Goal: Check status: Check status

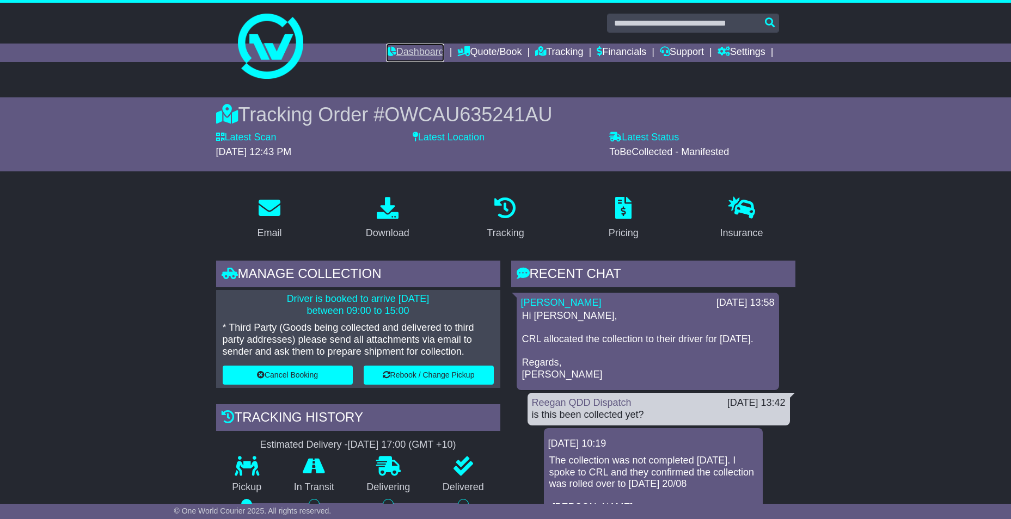
click at [386, 53] on icon at bounding box center [391, 51] width 10 height 10
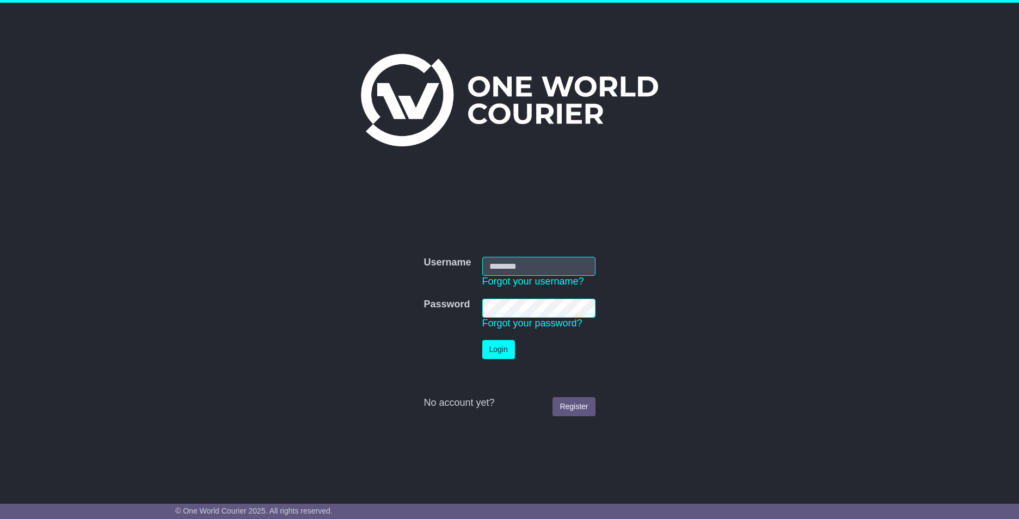
type input "**********"
click at [486, 347] on button "Login" at bounding box center [498, 349] width 33 height 19
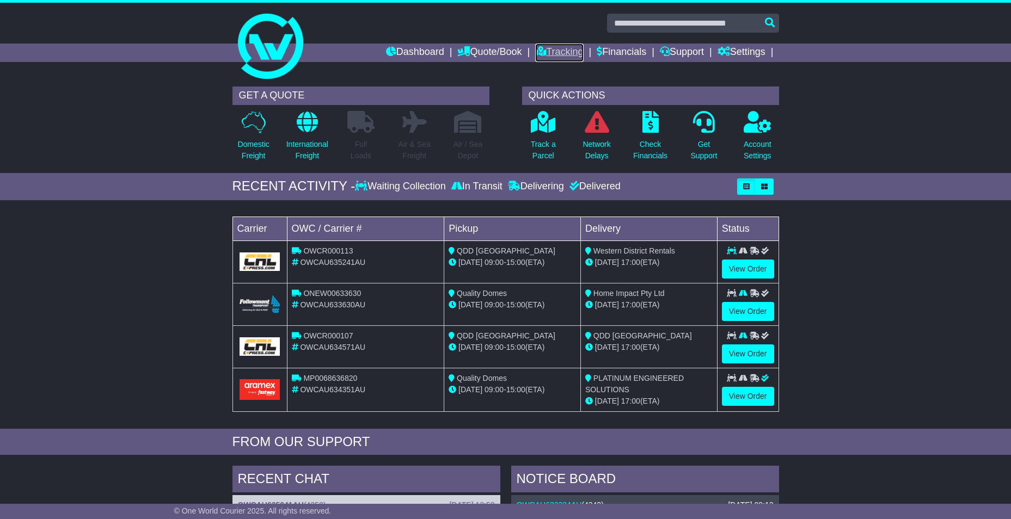
click at [562, 56] on link "Tracking" at bounding box center [559, 53] width 48 height 19
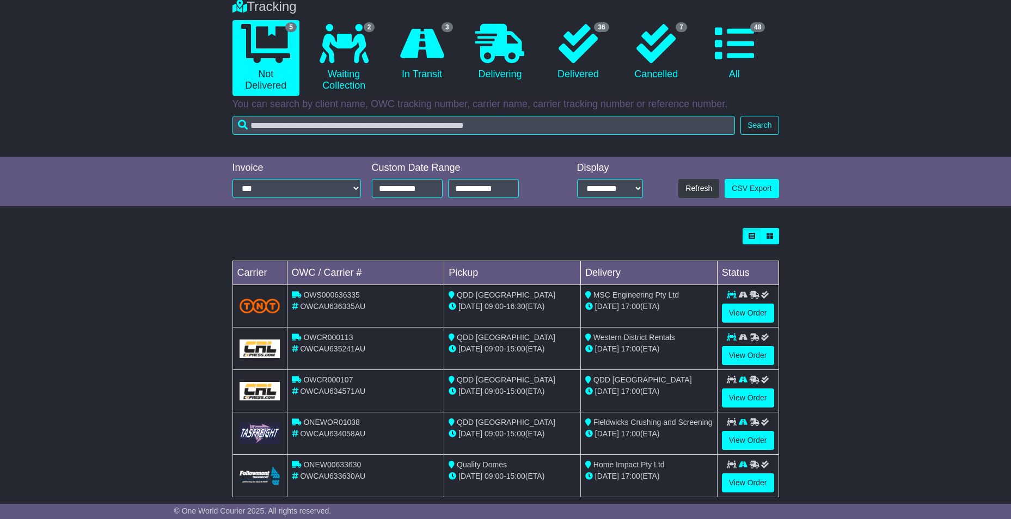
scroll to position [109, 0]
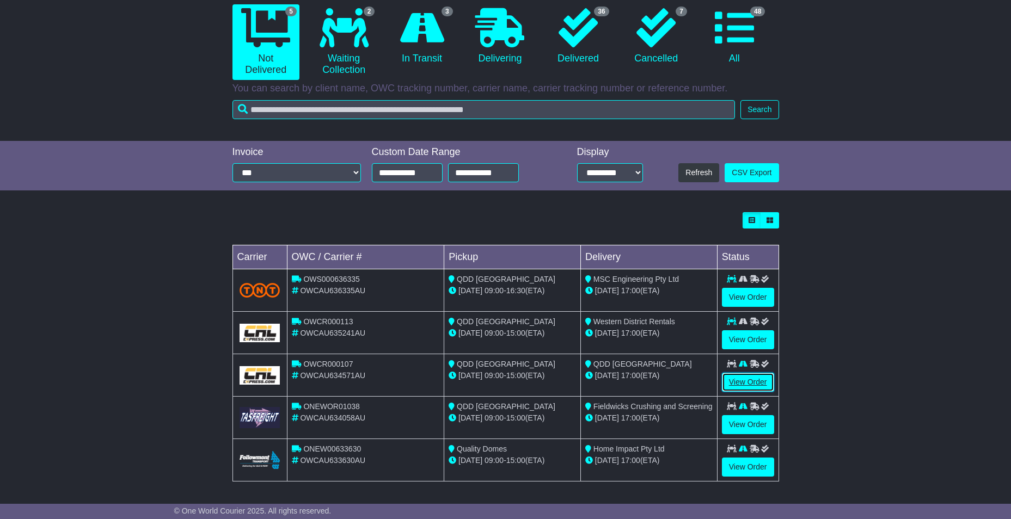
click at [734, 387] on link "View Order" at bounding box center [748, 382] width 52 height 19
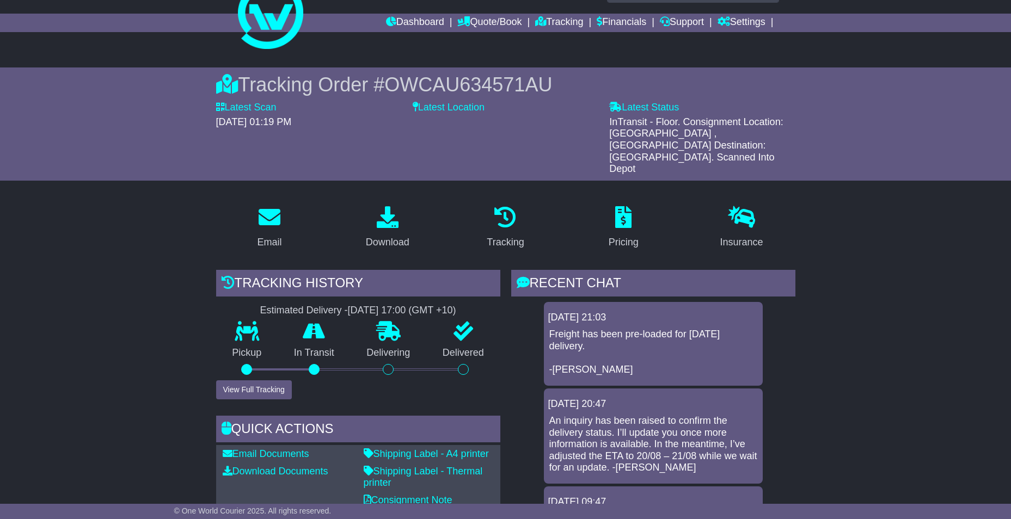
scroll to position [1, 0]
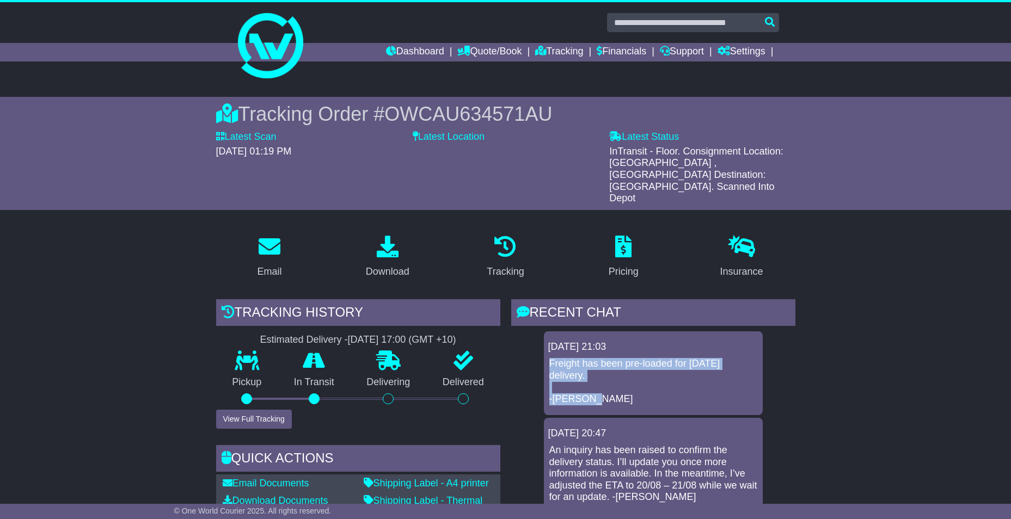
drag, startPoint x: 599, startPoint y: 352, endPoint x: 550, endPoint y: 335, distance: 51.3
click at [550, 358] on p "Freight has been pre-loaded for tomorrow's delivery. -Cristina" at bounding box center [653, 381] width 208 height 47
drag, startPoint x: 550, startPoint y: 335, endPoint x: 616, endPoint y: 353, distance: 68.1
click at [616, 358] on p "Freight has been pre-loaded for tomorrow's delivery. -Cristina" at bounding box center [653, 381] width 208 height 47
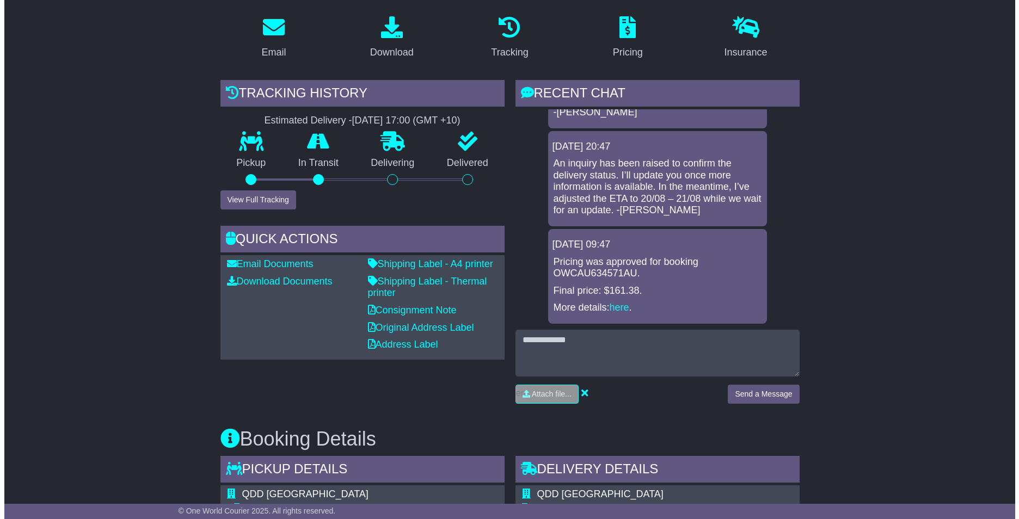
scroll to position [218, 0]
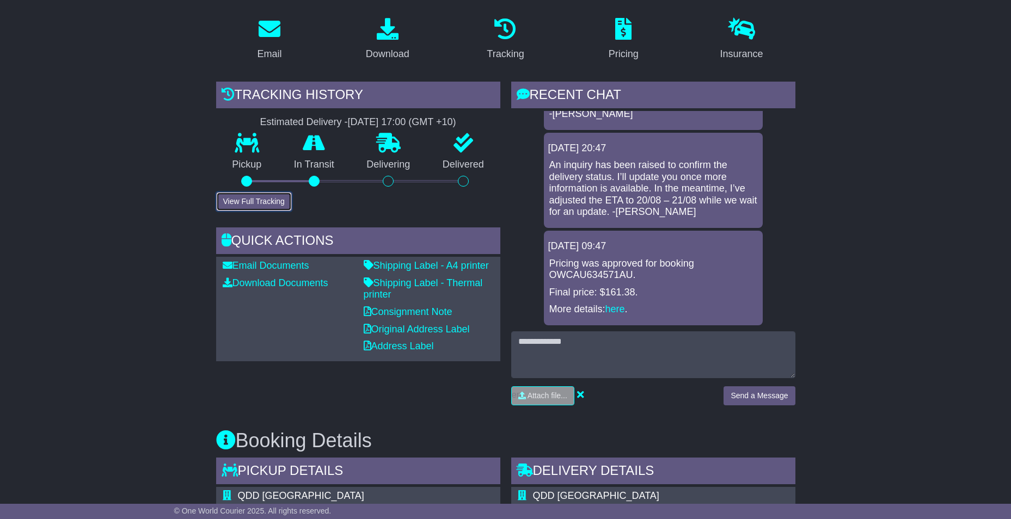
click at [248, 192] on button "View Full Tracking" at bounding box center [254, 201] width 76 height 19
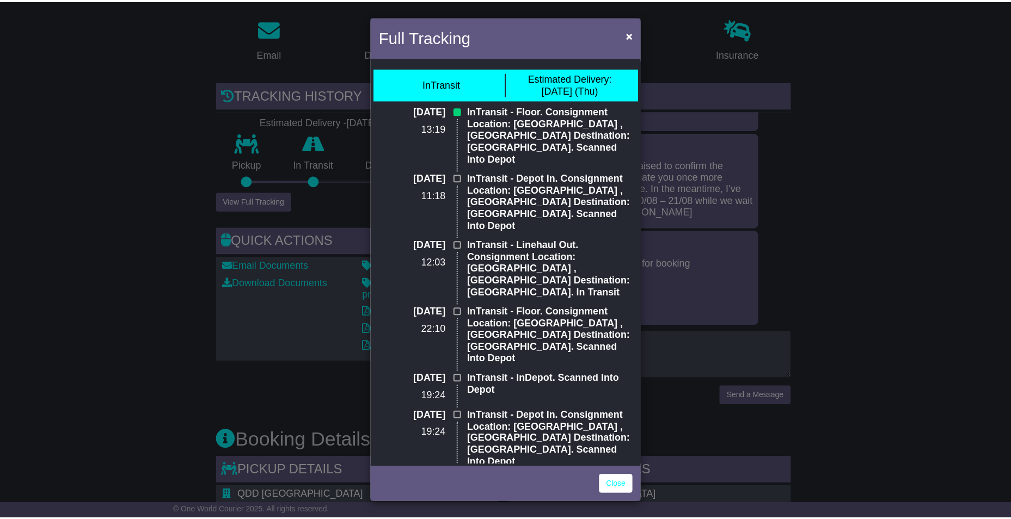
scroll to position [1, 0]
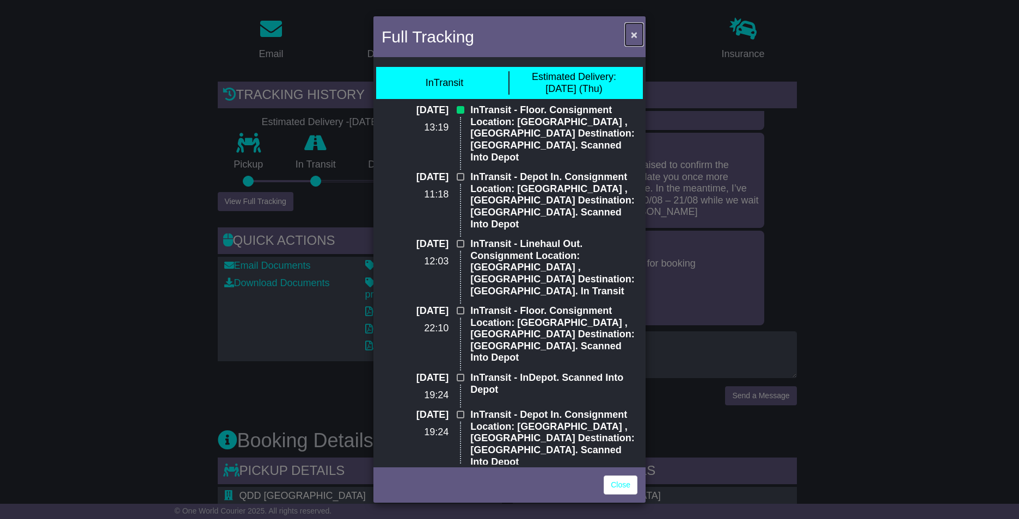
click at [634, 36] on span "×" at bounding box center [634, 34] width 7 height 13
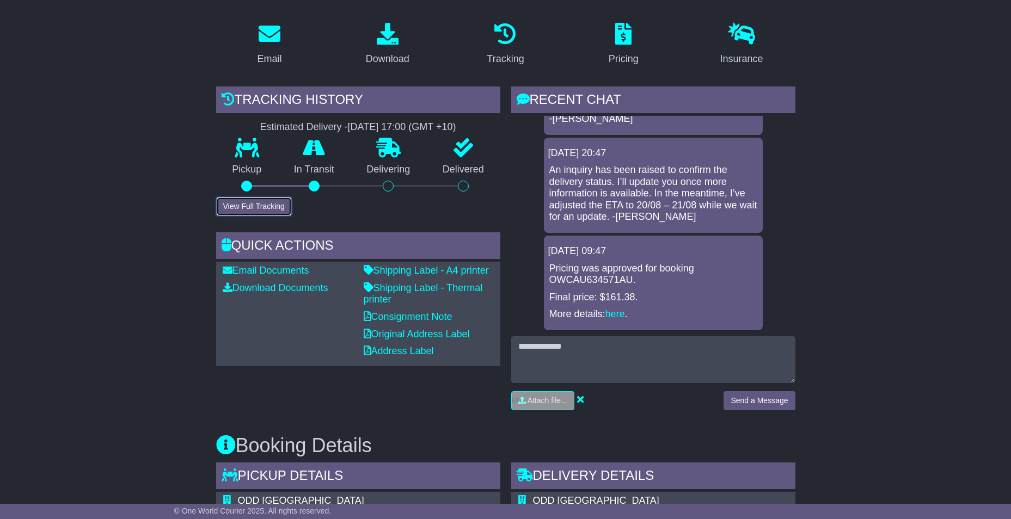
scroll to position [435, 0]
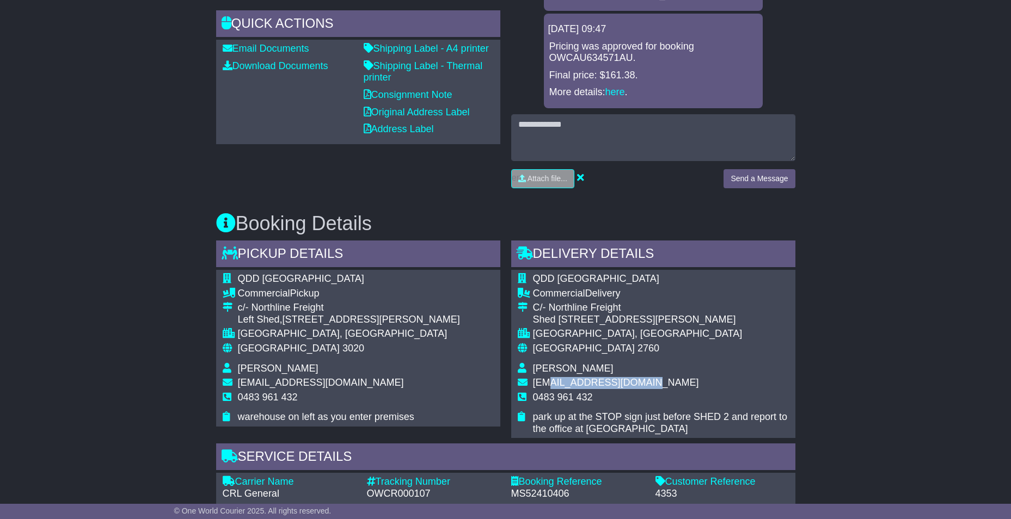
drag, startPoint x: 546, startPoint y: 359, endPoint x: 644, endPoint y: 356, distance: 97.5
click at [644, 377] on span "dispatch@qualitydomesdirect.com.au" at bounding box center [616, 382] width 166 height 11
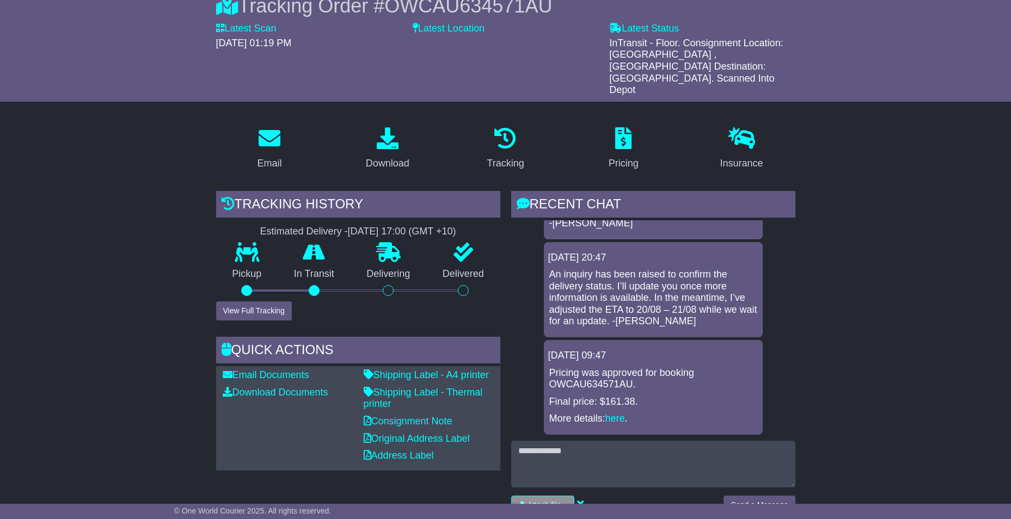
scroll to position [544, 0]
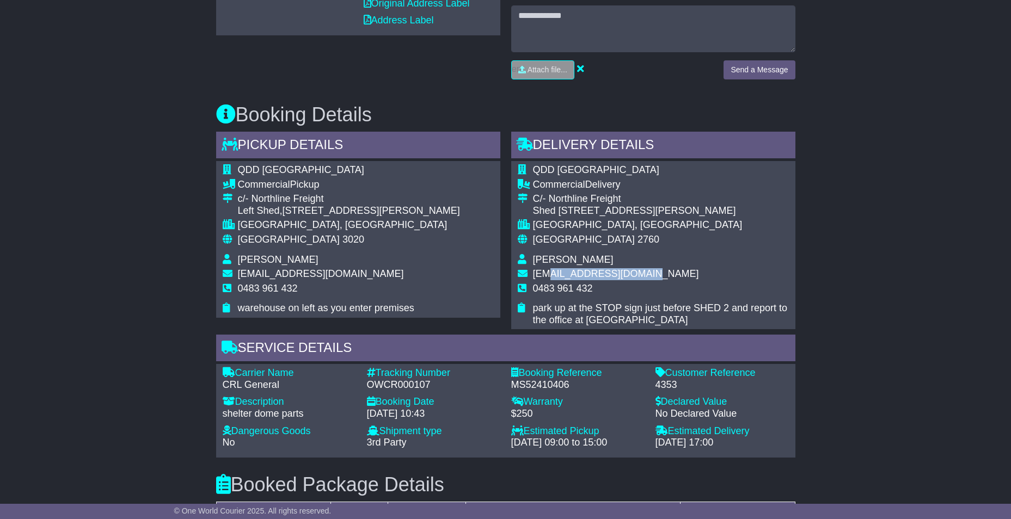
click at [578, 268] on span "dispatch@qualitydomesdirect.com.au" at bounding box center [616, 273] width 166 height 11
drag, startPoint x: 606, startPoint y: 252, endPoint x: 538, endPoint y: 257, distance: 68.2
click at [538, 268] on td "dispatch@qualitydomesdirect.com.au" at bounding box center [661, 275] width 256 height 15
click at [870, 221] on div "Email Download Tracking Pricing Insurance" at bounding box center [505, 265] width 1011 height 1165
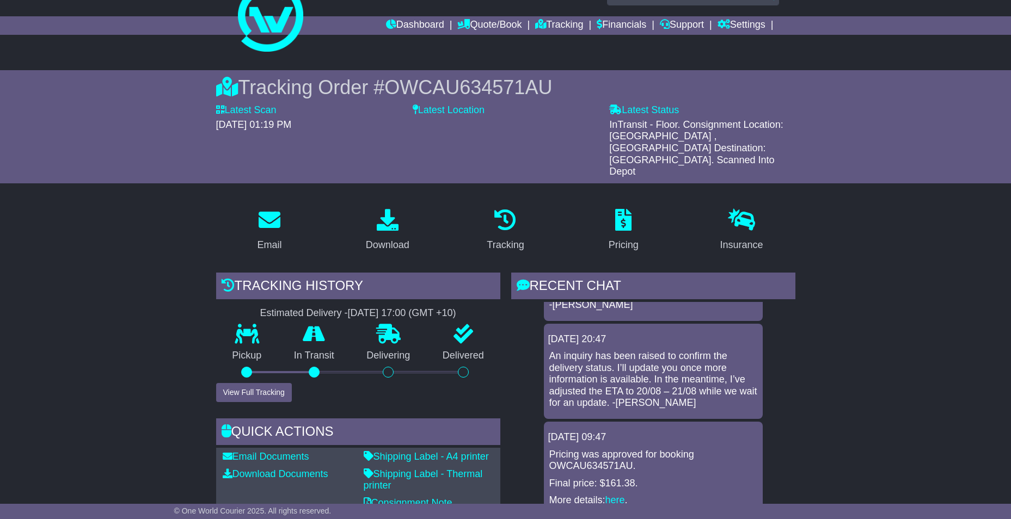
scroll to position [0, 0]
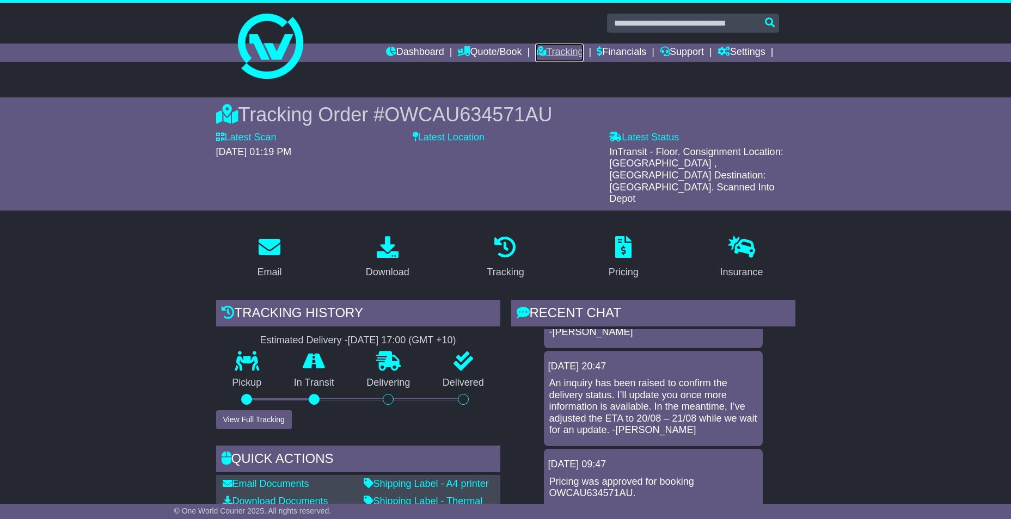
click at [564, 59] on link "Tracking" at bounding box center [559, 53] width 48 height 19
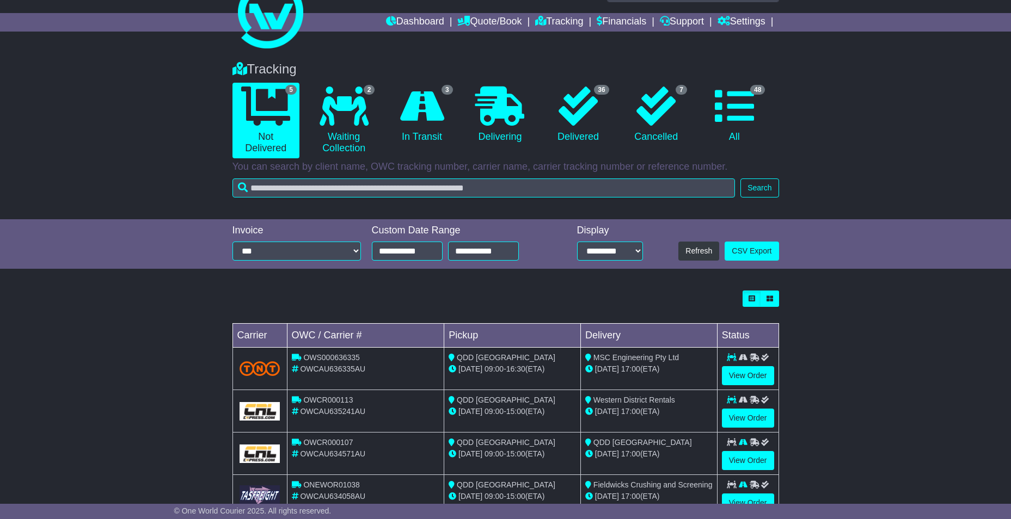
scroll to position [110, 0]
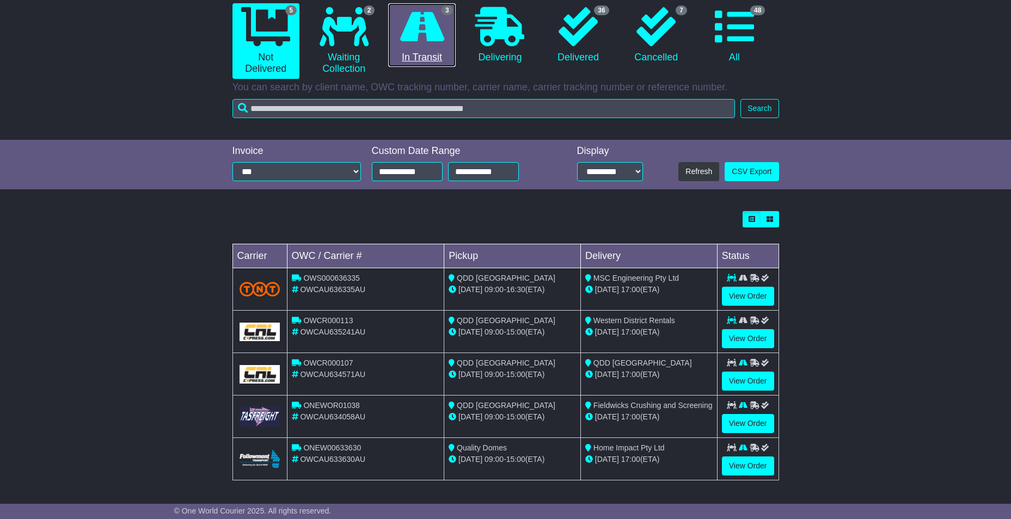
click at [407, 52] on link "3 In Transit" at bounding box center [421, 35] width 67 height 64
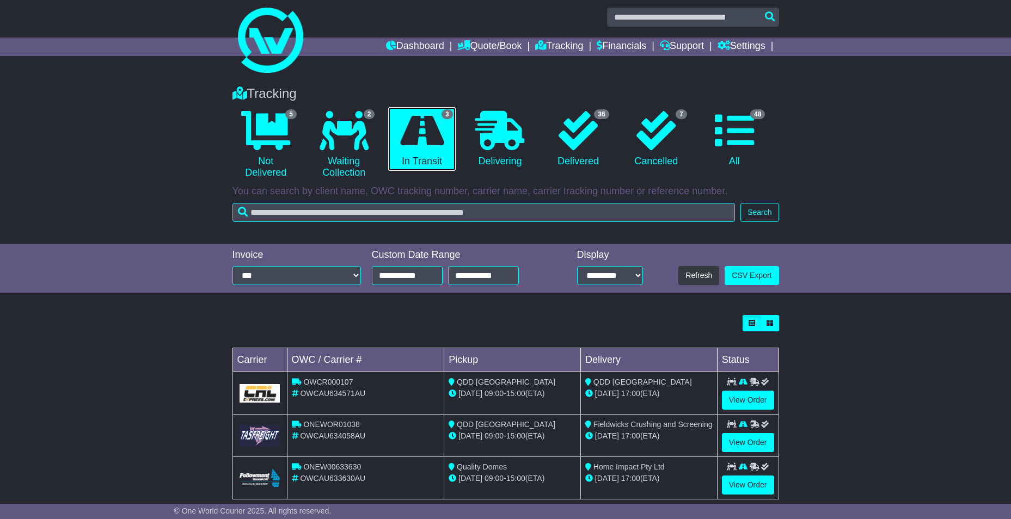
scroll to position [25, 0]
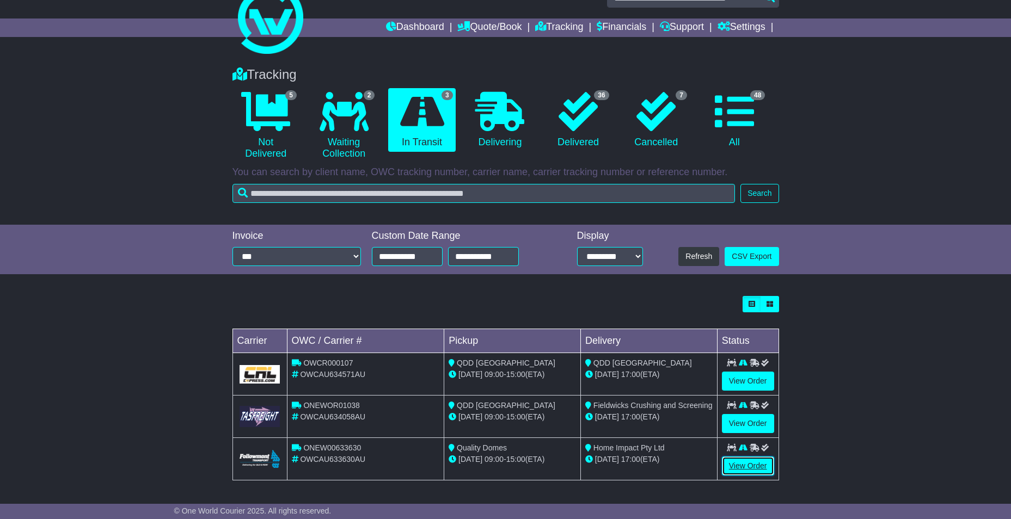
click at [733, 465] on link "View Order" at bounding box center [748, 466] width 52 height 19
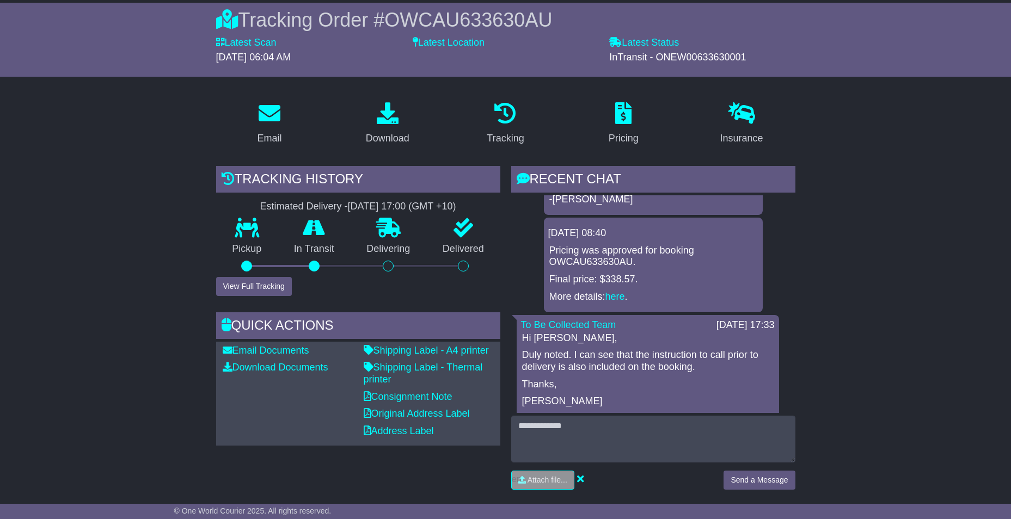
scroll to position [327, 0]
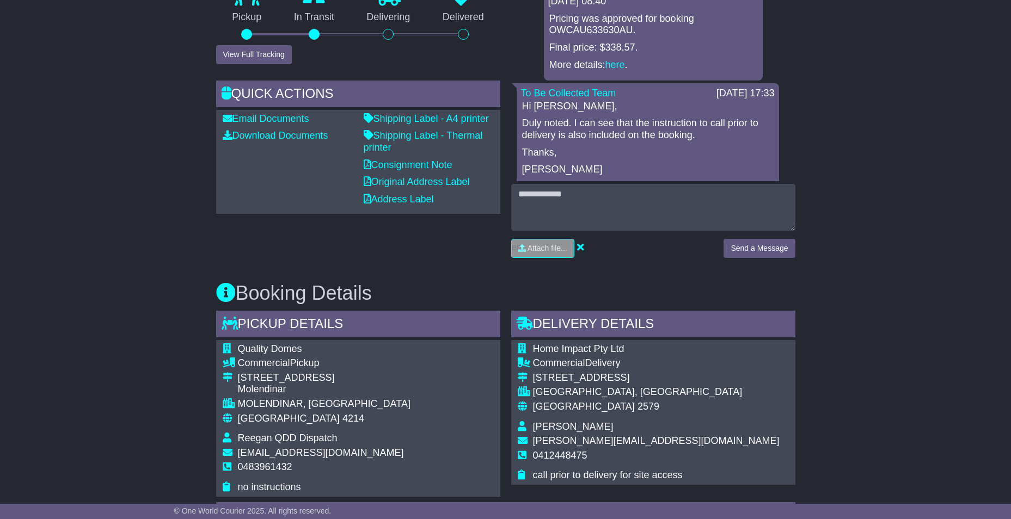
click at [554, 455] on span "0412448475" at bounding box center [560, 455] width 54 height 11
copy span "0412448475"
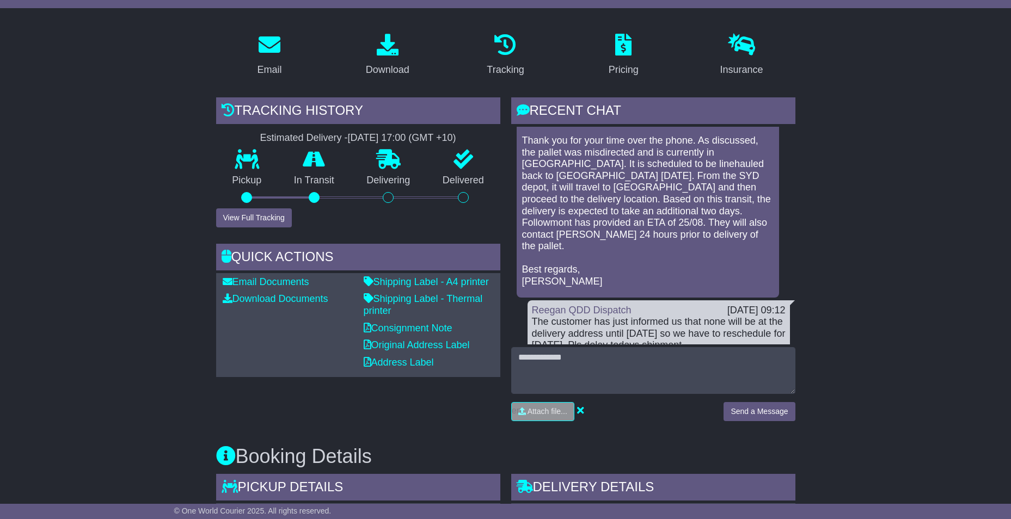
scroll to position [54, 0]
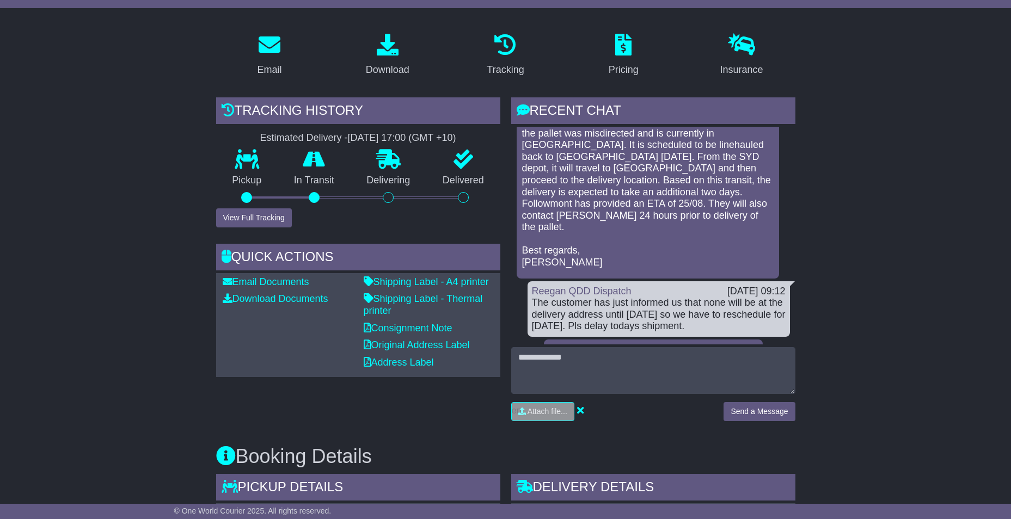
click at [266, 220] on button "View Full Tracking" at bounding box center [254, 217] width 76 height 19
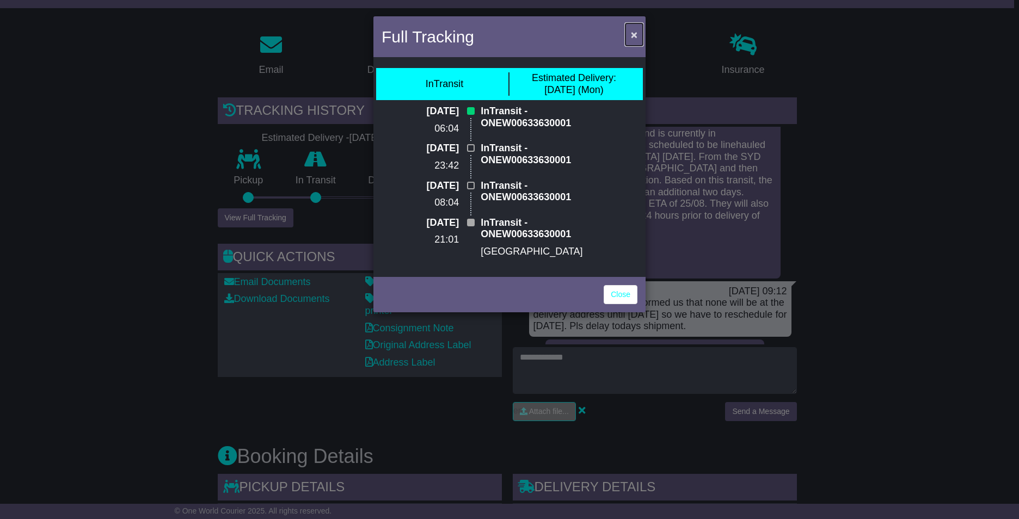
click at [632, 33] on span "×" at bounding box center [634, 34] width 7 height 13
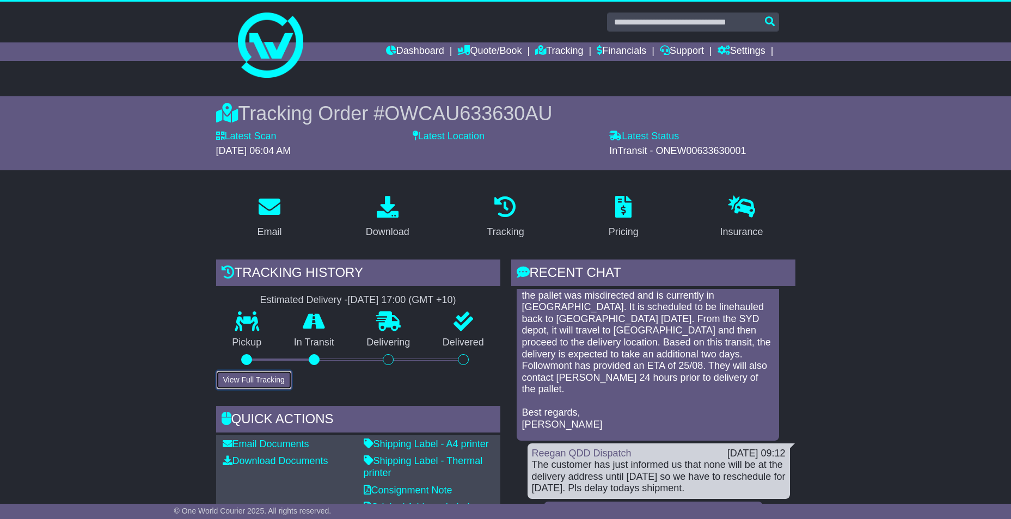
scroll to position [0, 0]
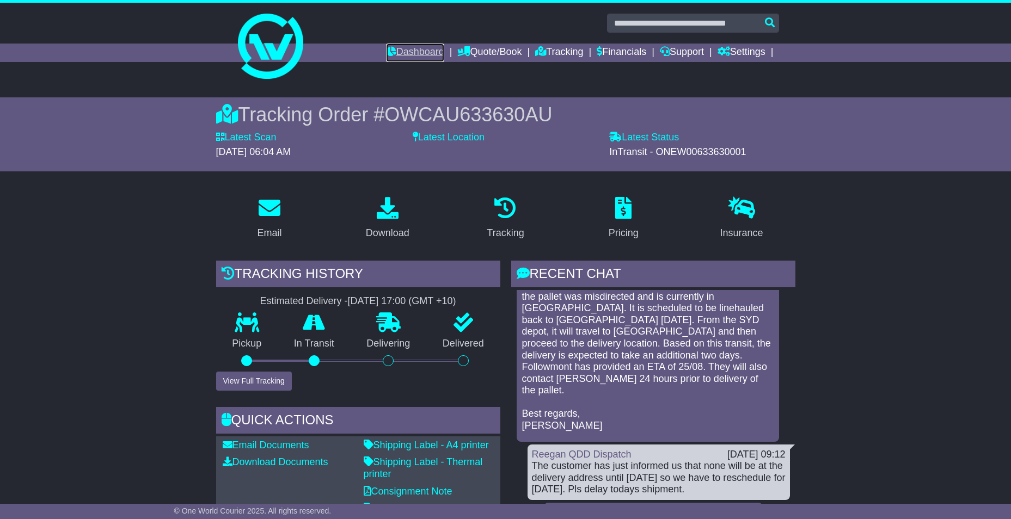
click at [420, 57] on link "Dashboard" at bounding box center [415, 53] width 58 height 19
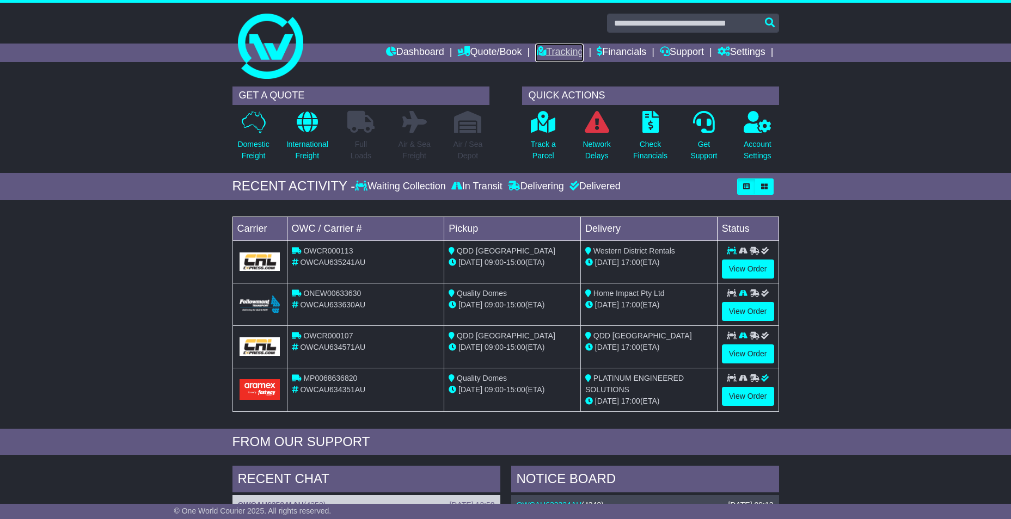
click at [540, 54] on link "Tracking" at bounding box center [559, 53] width 48 height 19
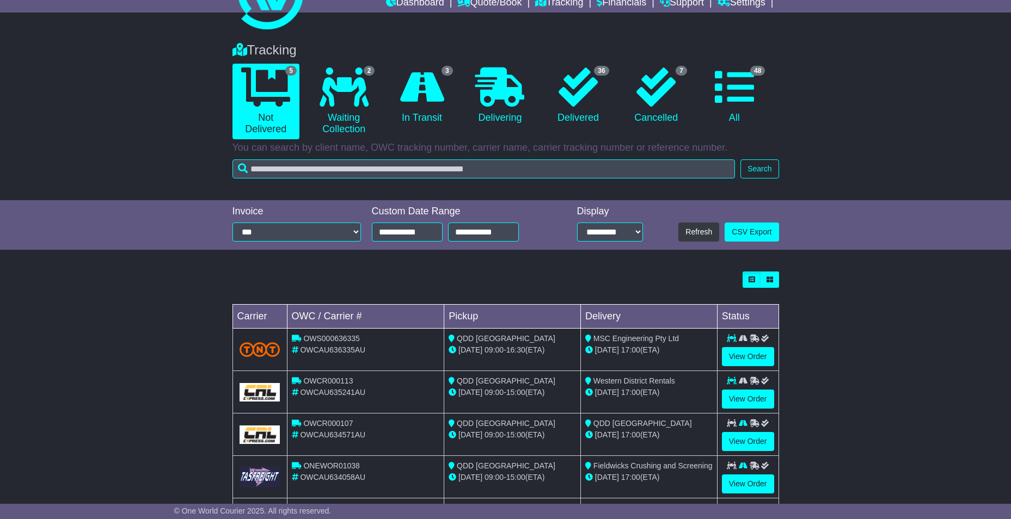
scroll to position [110, 0]
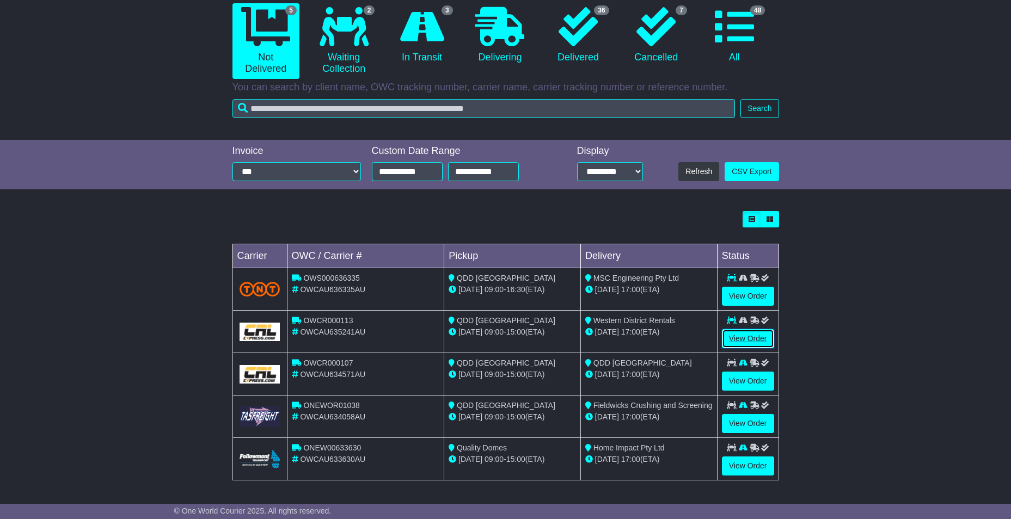
click at [727, 342] on link "View Order" at bounding box center [748, 338] width 52 height 19
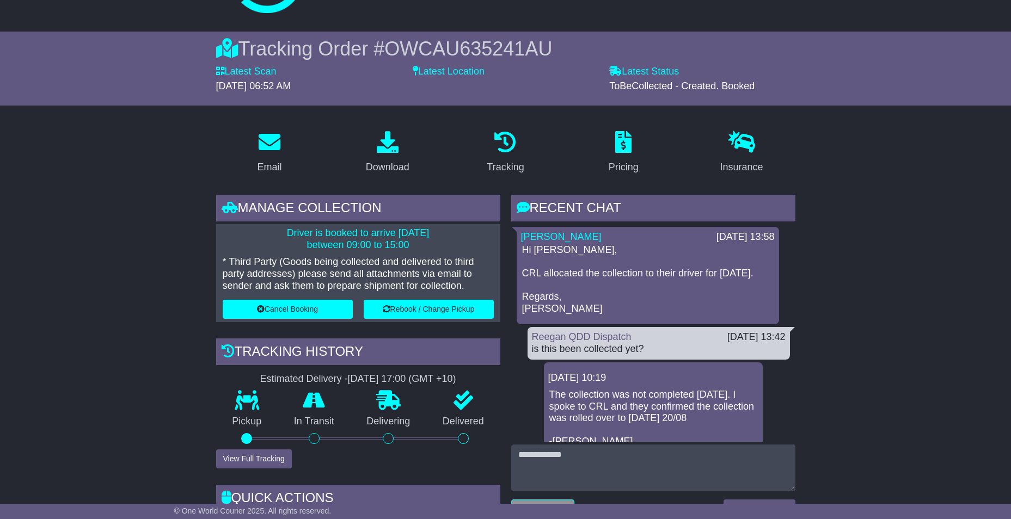
scroll to position [163, 0]
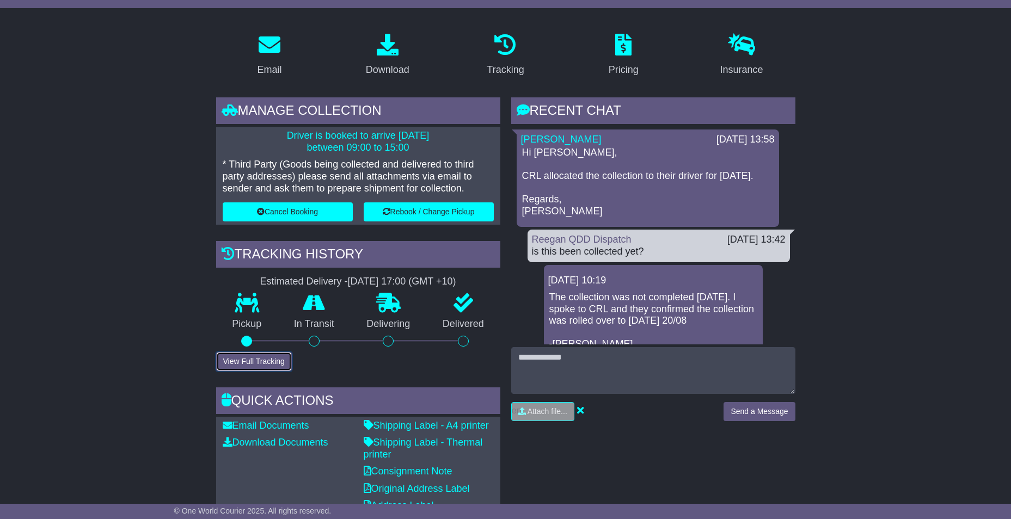
click at [247, 367] on button "View Full Tracking" at bounding box center [254, 361] width 76 height 19
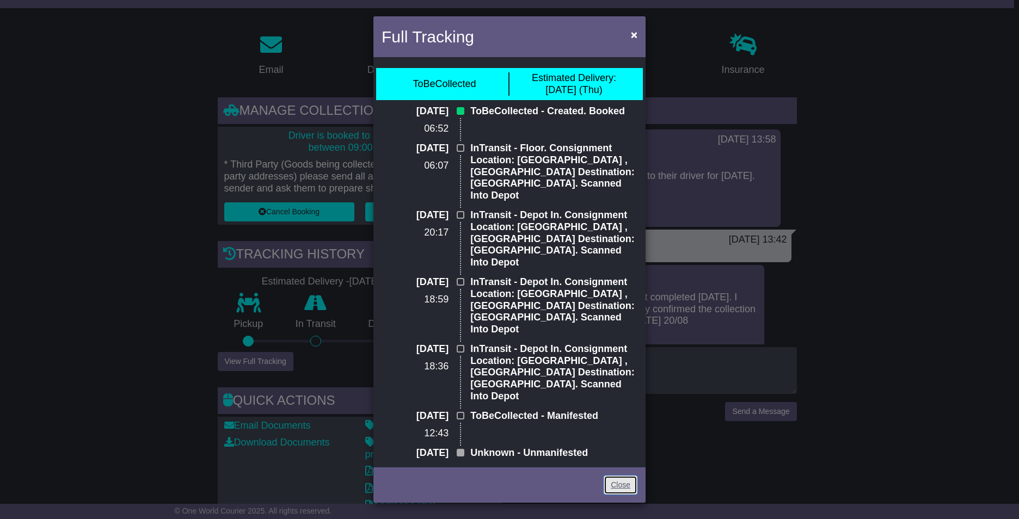
click at [617, 476] on link "Close" at bounding box center [621, 485] width 34 height 19
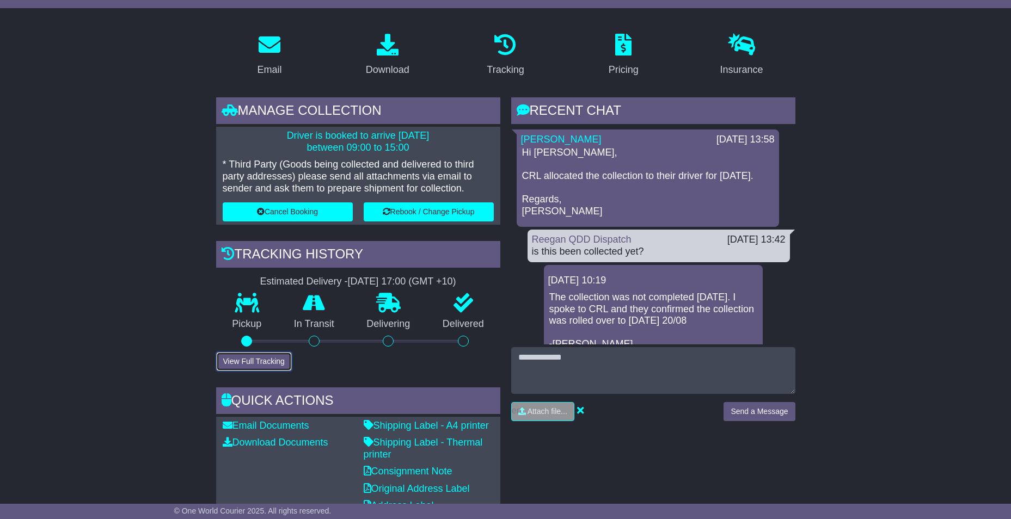
scroll to position [653, 0]
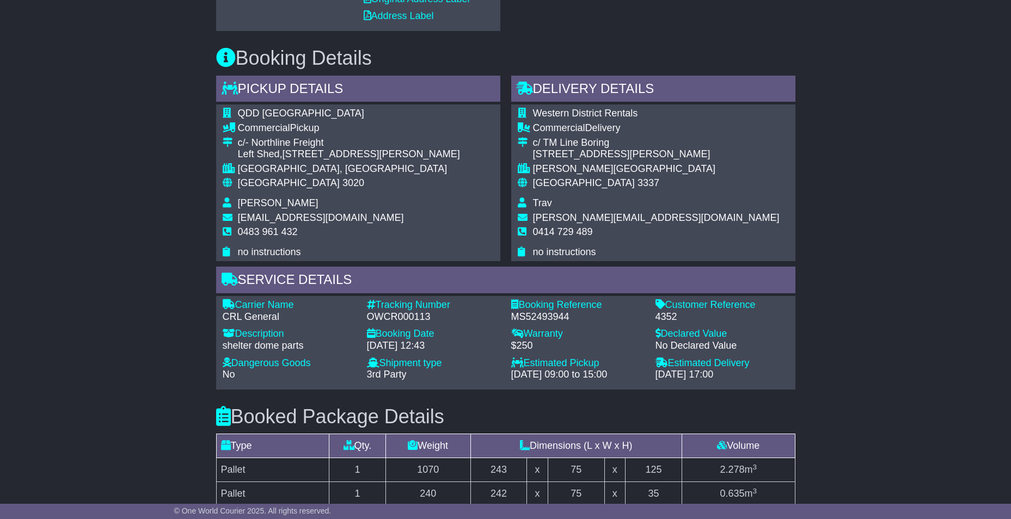
click at [402, 321] on div "OWCR000113" at bounding box center [433, 317] width 133 height 12
copy div "OWCR000113"
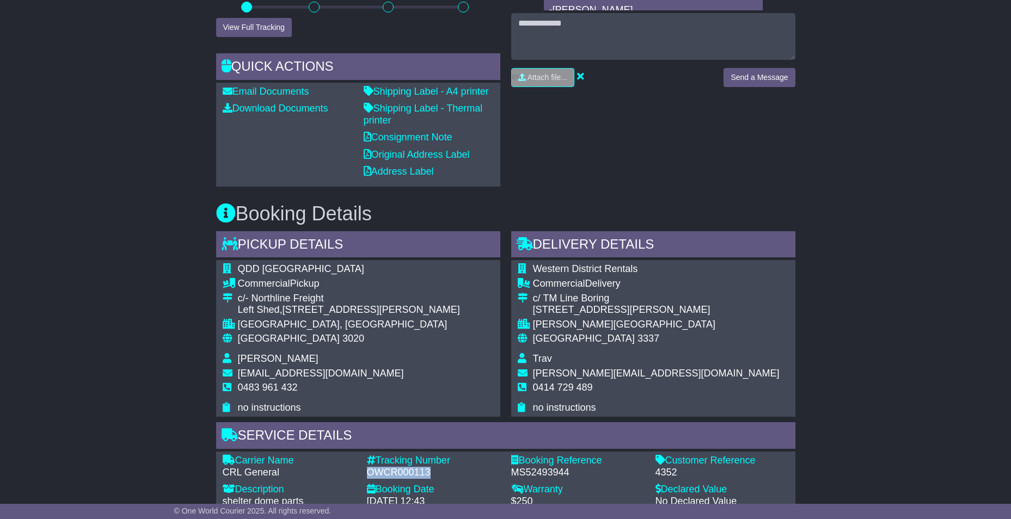
scroll to position [272, 0]
